Goal: Register for event/course

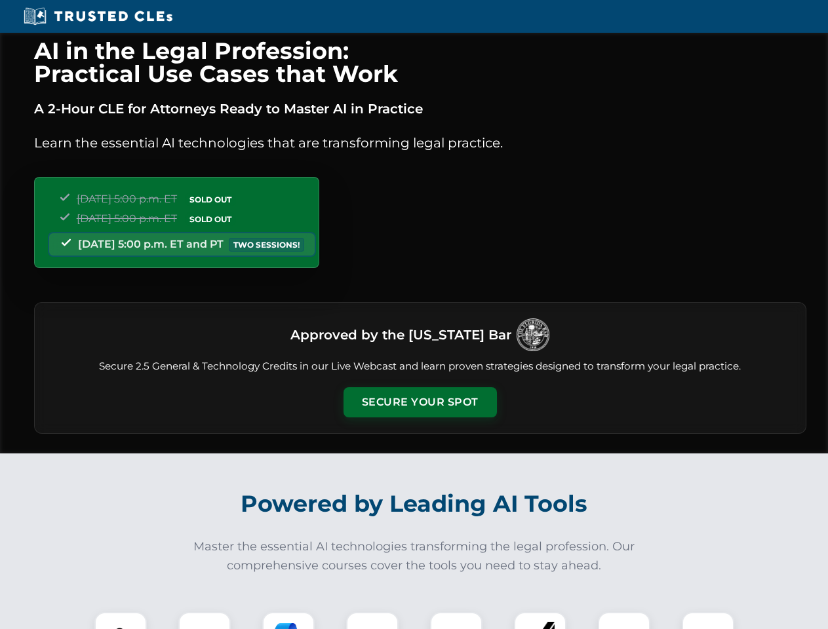
click at [420, 402] on button "Secure Your Spot" at bounding box center [419, 402] width 153 height 30
click at [121, 621] on img at bounding box center [121, 638] width 38 height 38
click at [205, 621] on div at bounding box center [204, 638] width 52 height 52
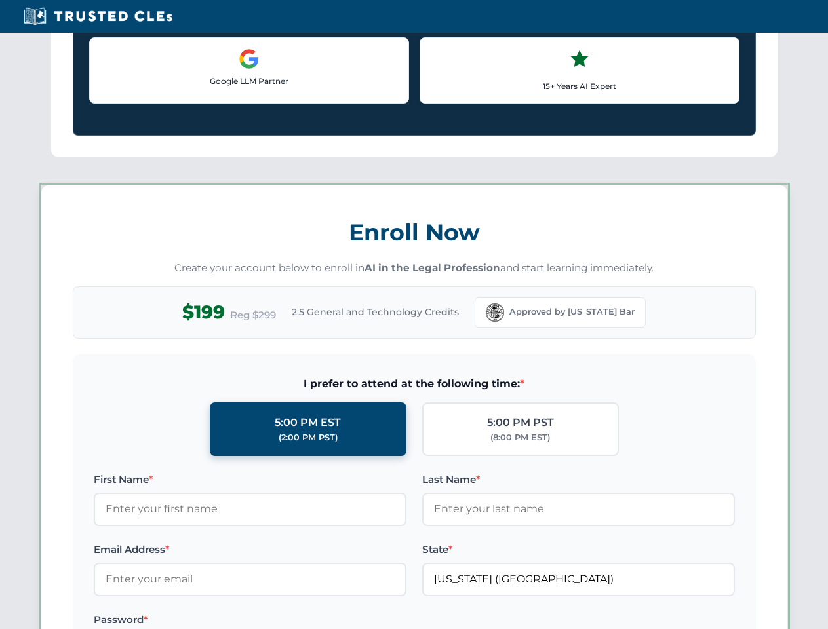
click at [372, 621] on label "Password *" at bounding box center [250, 620] width 313 height 16
